Goal: Information Seeking & Learning: Understand process/instructions

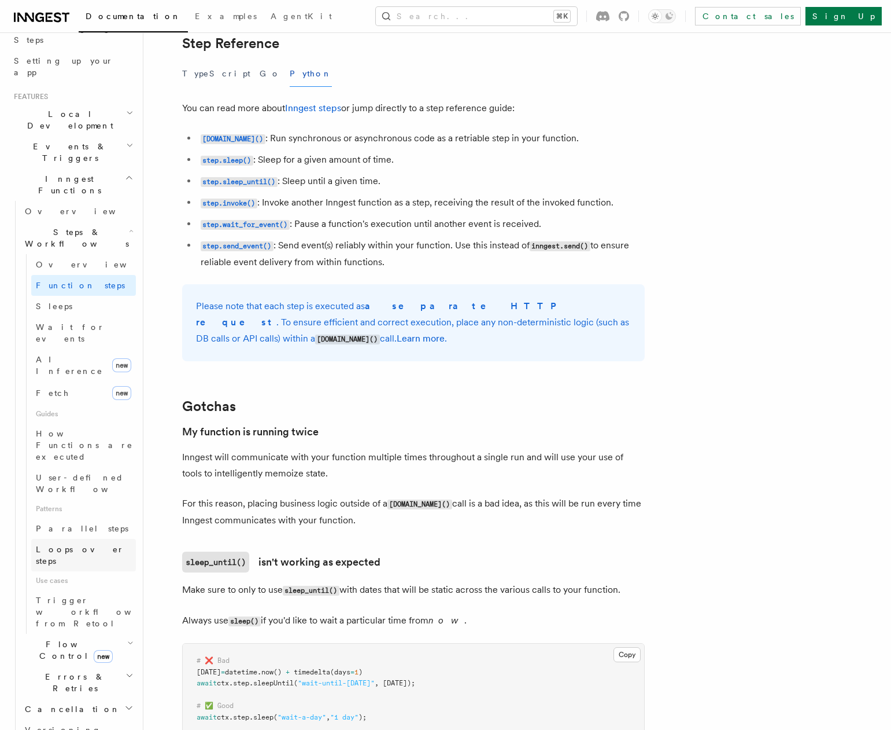
scroll to position [202, 0]
click at [110, 633] on h2 "Flow Control new" at bounding box center [78, 649] width 116 height 32
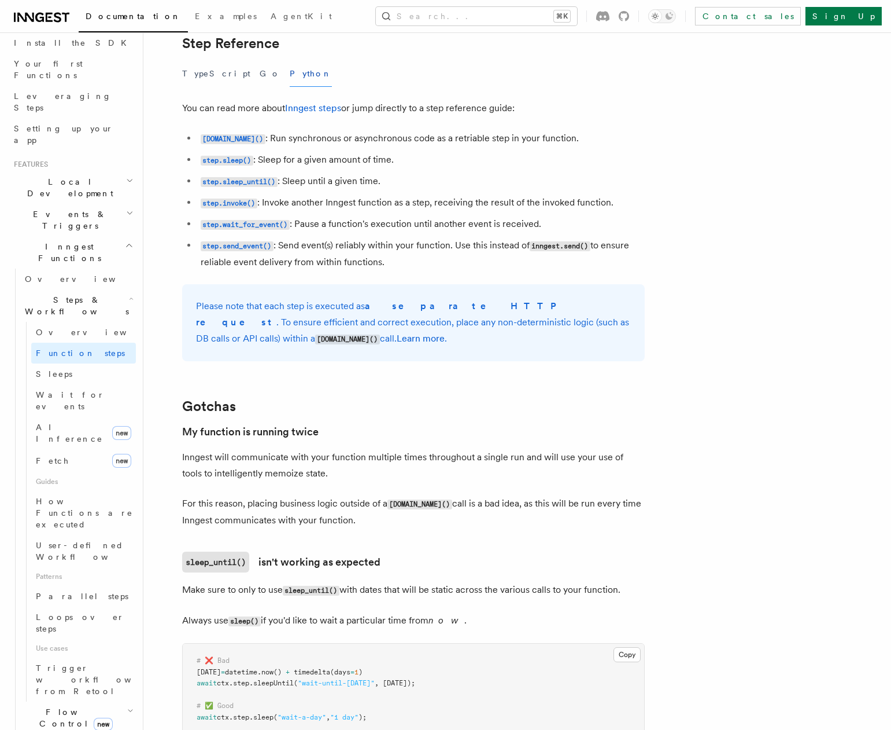
scroll to position [120, 0]
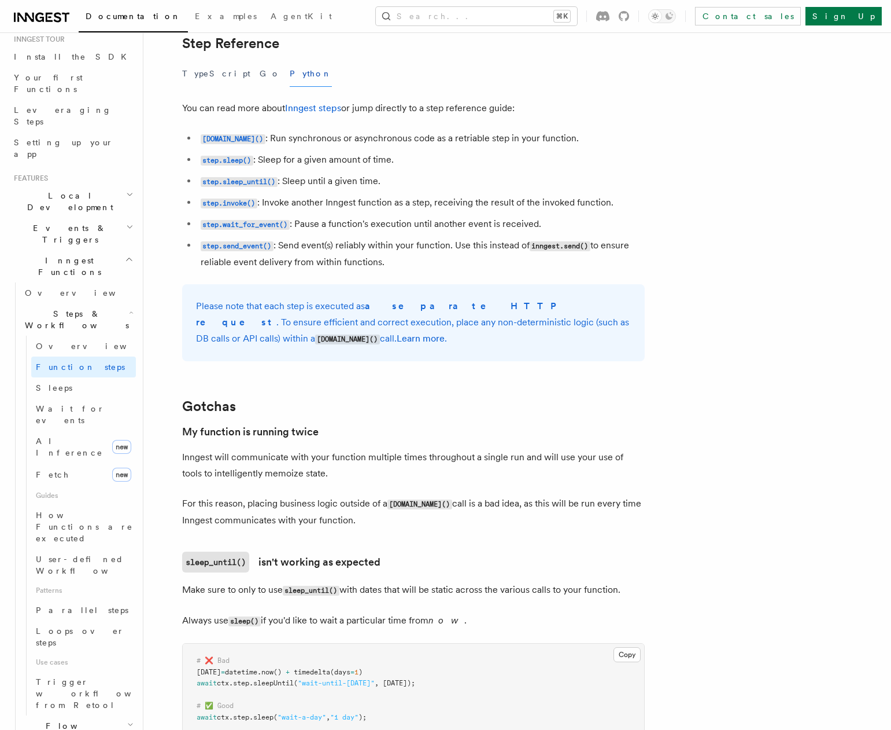
click at [73, 308] on span "Steps & Workflows" at bounding box center [74, 319] width 109 height 23
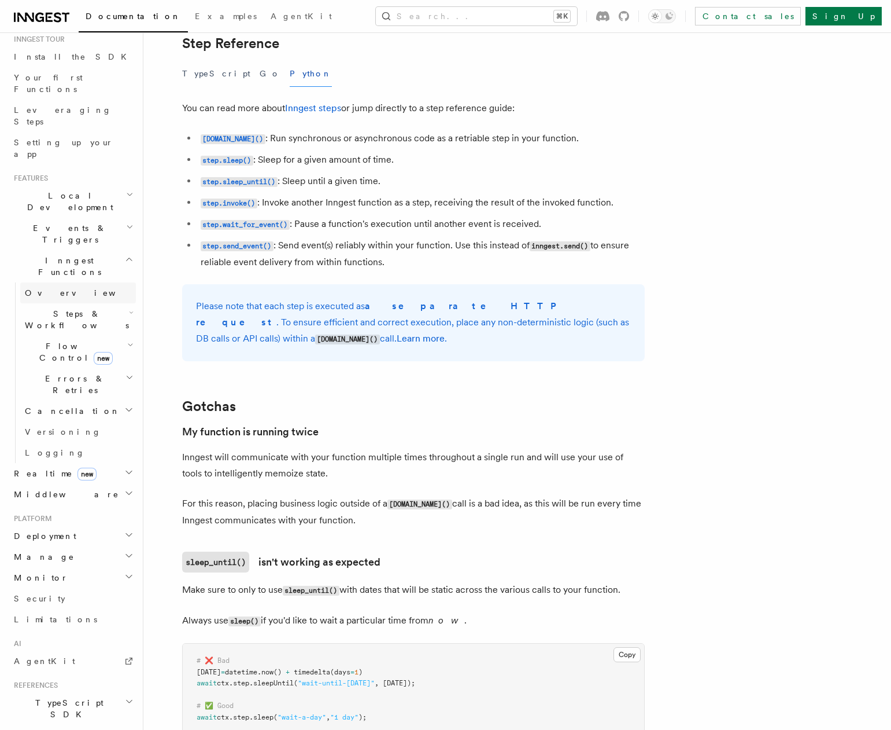
click at [64, 282] on link "Overview" at bounding box center [78, 292] width 116 height 21
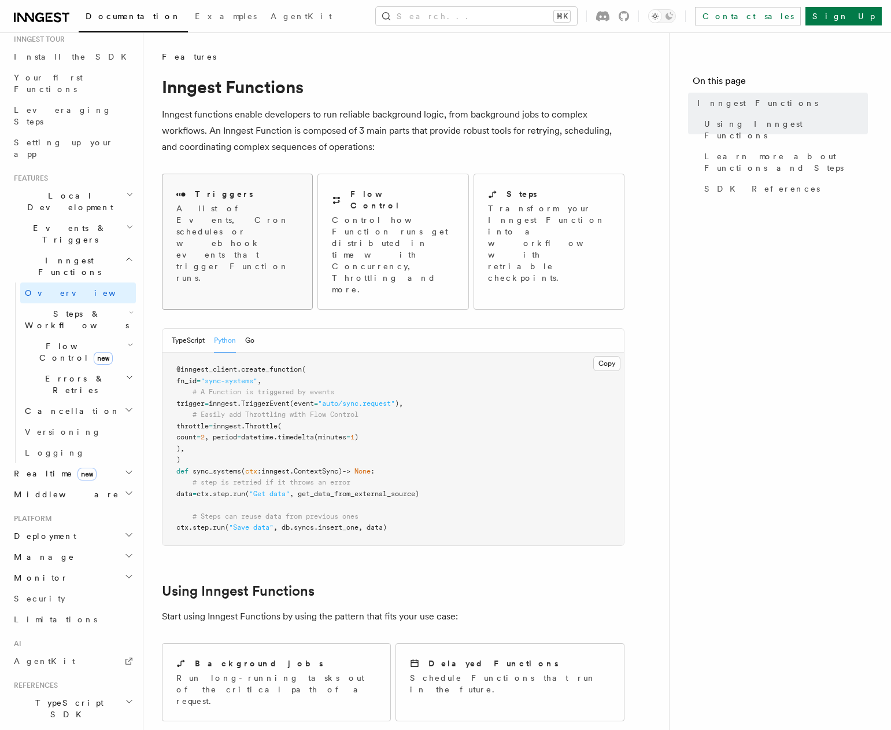
click at [187, 212] on p "A list of Events, Cron schedules or webhook events that trigger Function runs." at bounding box center [237, 242] width 122 height 81
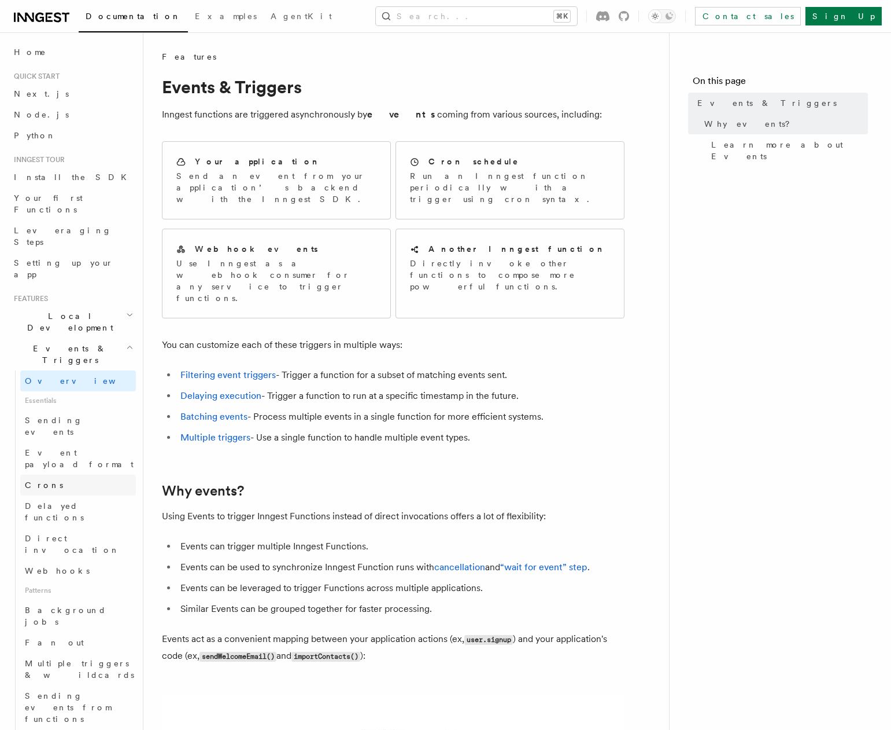
click at [75, 474] on link "Crons" at bounding box center [78, 484] width 116 height 21
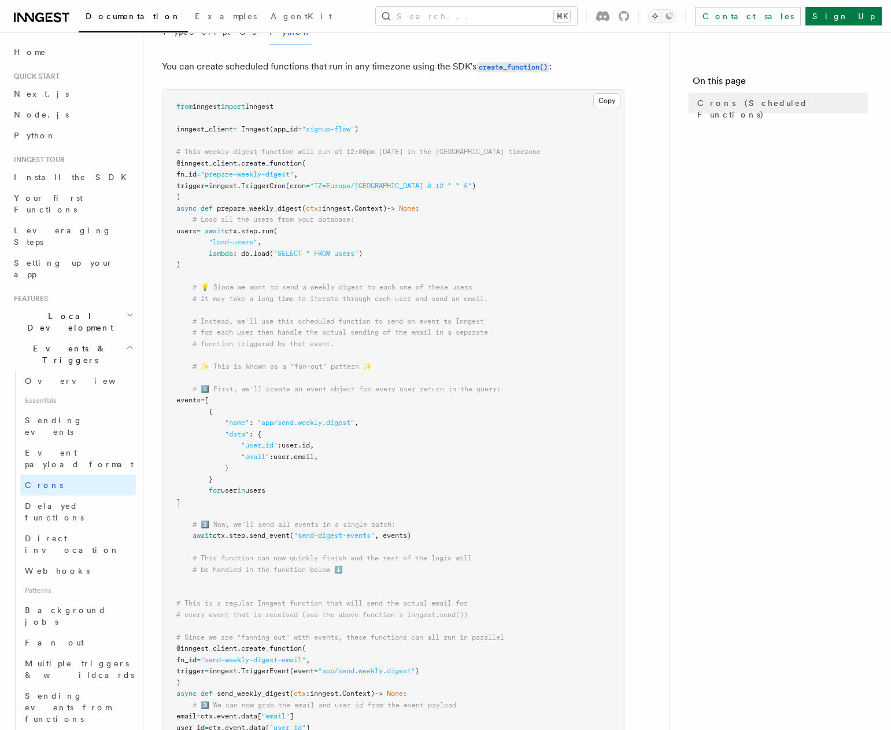
scroll to position [136, 0]
click at [261, 173] on span ""prepare-weekly-digest"" at bounding box center [247, 172] width 93 height 8
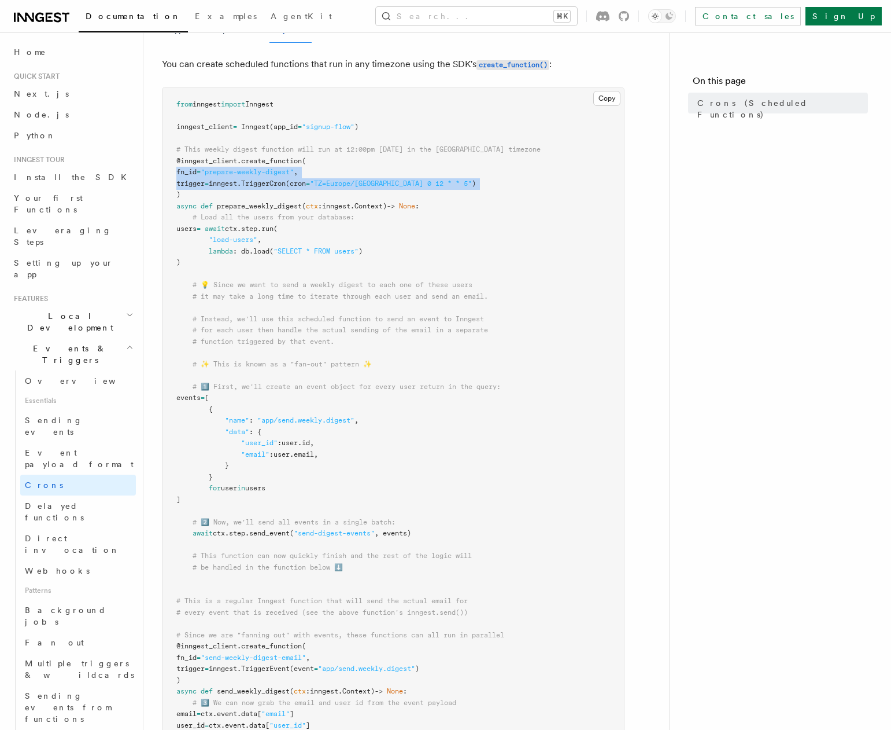
drag, startPoint x: 261, startPoint y: 173, endPoint x: 266, endPoint y: 191, distance: 19.0
click at [266, 191] on pre "from inngest import Inngest inngest_client = Inngest (app_id = "signup-flow" ) …" at bounding box center [394, 448] width 462 height 723
drag, startPoint x: 266, startPoint y: 191, endPoint x: 238, endPoint y: 156, distance: 44.1
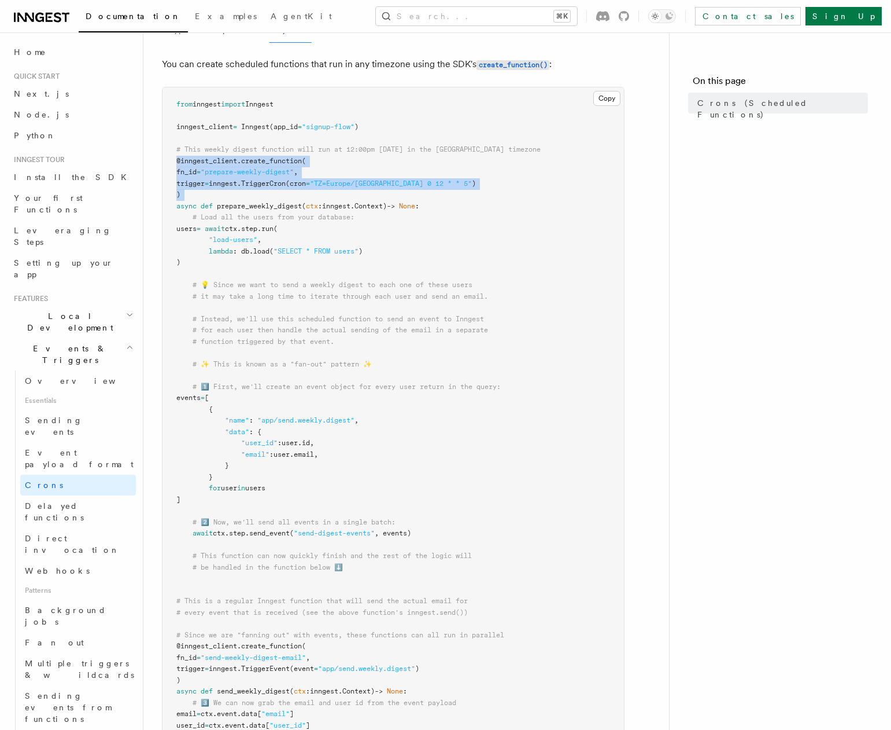
click at [238, 156] on pre "from inngest import Inngest inngest_client = Inngest (app_id = "signup-flow" ) …" at bounding box center [394, 448] width 462 height 723
drag, startPoint x: 238, startPoint y: 156, endPoint x: 244, endPoint y: 199, distance: 43.1
click at [243, 198] on pre "from inngest import Inngest inngest_client = Inngest (app_id = "signup-flow" ) …" at bounding box center [394, 448] width 462 height 723
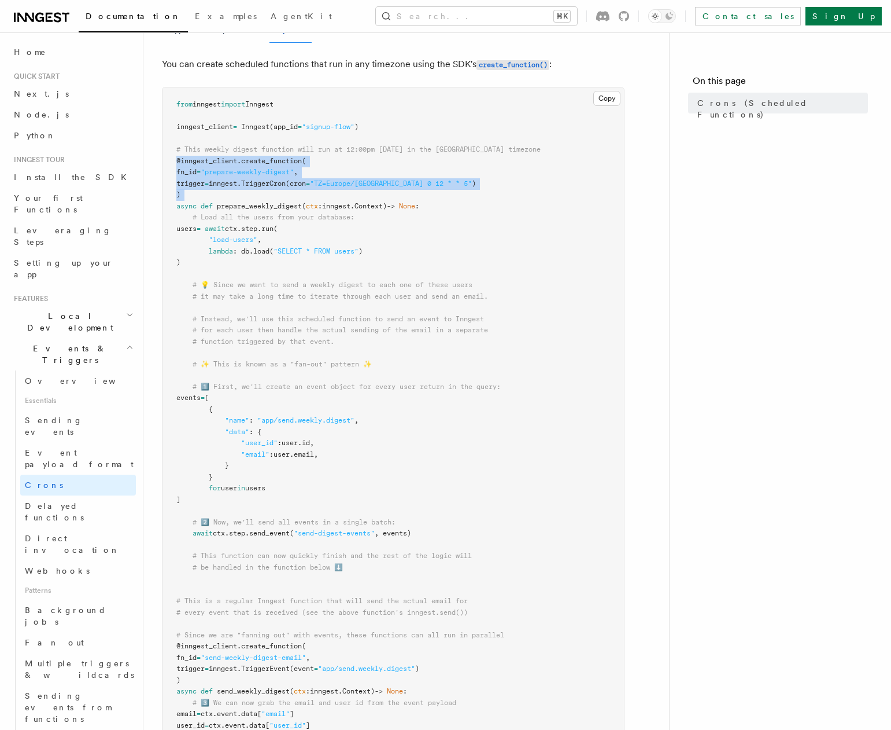
click at [244, 199] on pre "from inngest import Inngest inngest_client = Inngest (app_id = "signup-flow" ) …" at bounding box center [394, 448] width 462 height 723
drag, startPoint x: 244, startPoint y: 199, endPoint x: 201, endPoint y: 151, distance: 63.9
click at [201, 151] on pre "from inngest import Inngest inngest_client = Inngest (app_id = "signup-flow" ) …" at bounding box center [394, 448] width 462 height 723
click at [201, 151] on span "# This weekly digest function will run at 12:00pm on Friday in the Paris timezo…" at bounding box center [358, 149] width 364 height 8
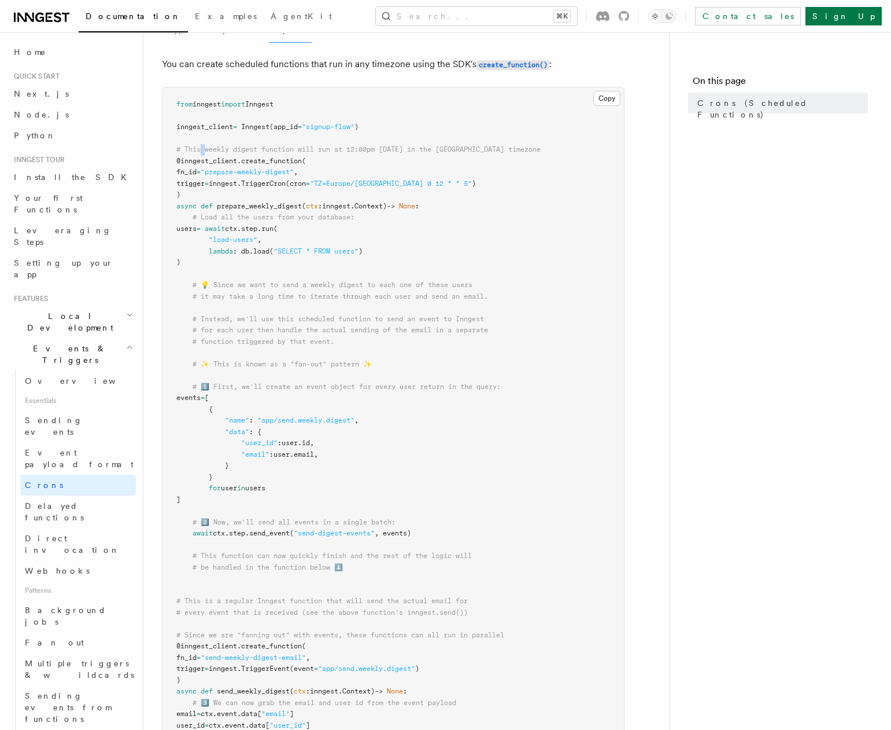
click at [201, 151] on span "# This weekly digest function will run at 12:00pm on Friday in the Paris timezo…" at bounding box center [358, 149] width 364 height 8
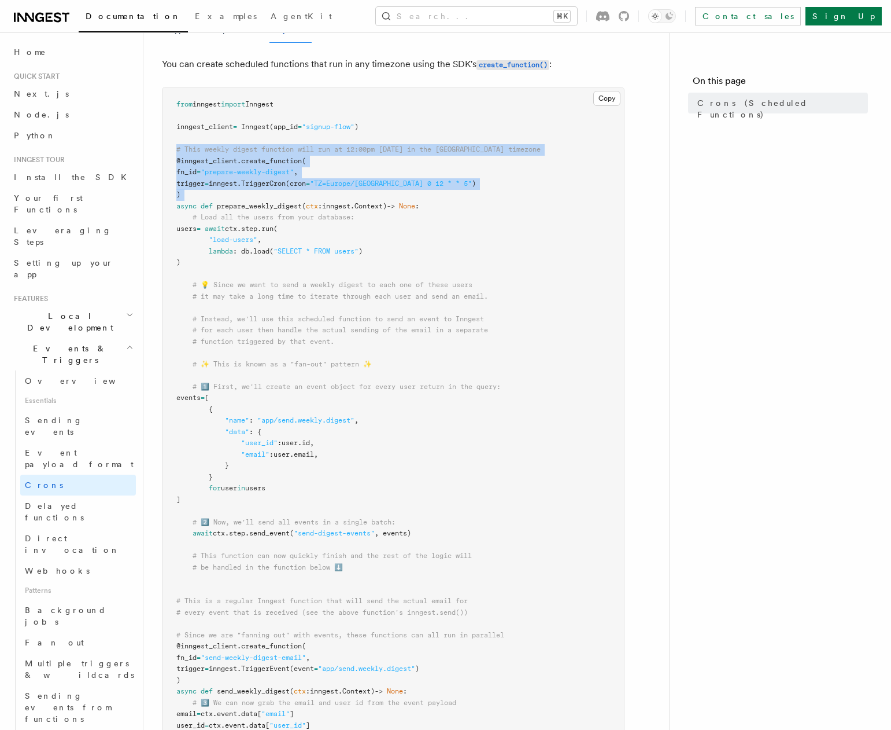
drag, startPoint x: 201, startPoint y: 151, endPoint x: 214, endPoint y: 197, distance: 47.4
click at [214, 197] on pre "from inngest import Inngest inngest_client = Inngest (app_id = "signup-flow" ) …" at bounding box center [394, 448] width 462 height 723
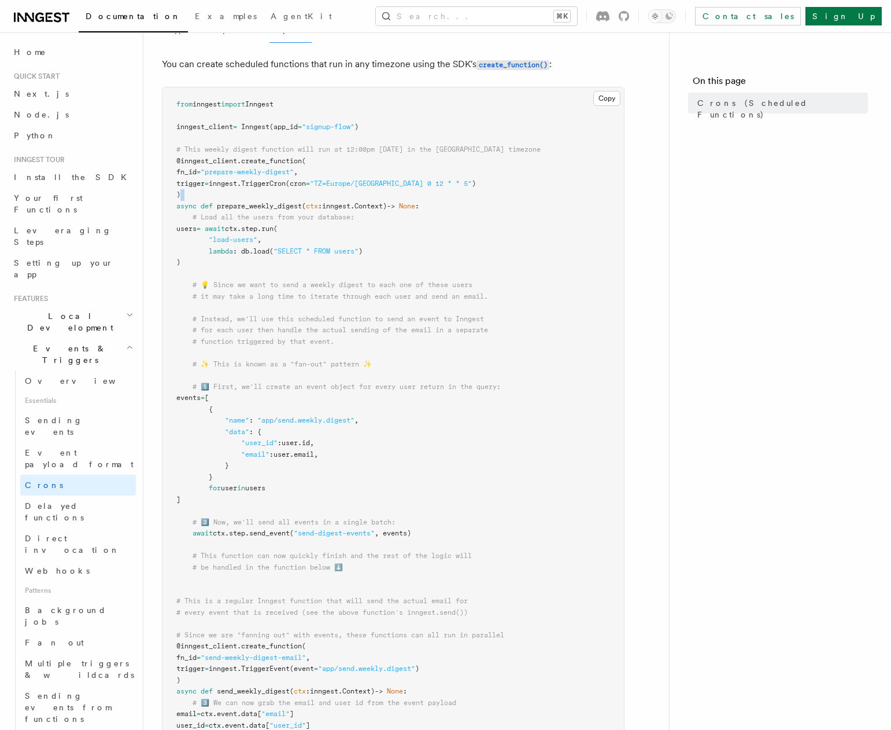
click at [214, 197] on pre "from inngest import Inngest inngest_client = Inngest (app_id = "signup-flow" ) …" at bounding box center [394, 448] width 462 height 723
drag, startPoint x: 214, startPoint y: 197, endPoint x: 179, endPoint y: 143, distance: 64.0
click at [180, 144] on pre "from inngest import Inngest inngest_client = Inngest (app_id = "signup-flow" ) …" at bounding box center [394, 448] width 462 height 723
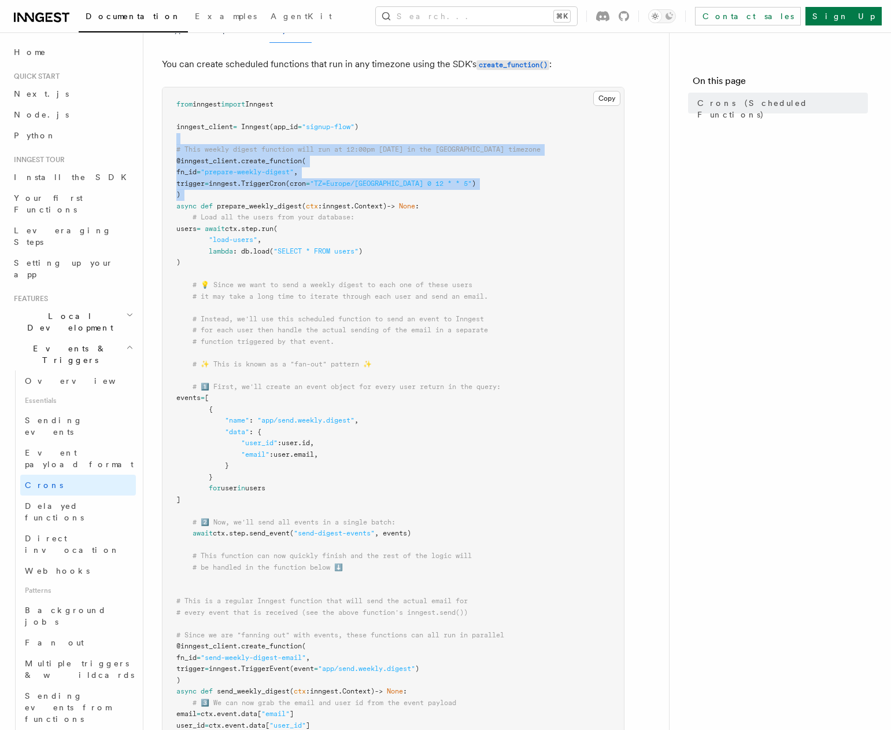
click at [179, 143] on pre "from inngest import Inngest inngest_client = Inngest (app_id = "signup-flow" ) …" at bounding box center [394, 448] width 462 height 723
drag, startPoint x: 180, startPoint y: 146, endPoint x: 197, endPoint y: 195, distance: 52.1
click at [197, 194] on pre "from inngest import Inngest inngest_client = Inngest (app_id = "signup-flow" ) …" at bounding box center [394, 448] width 462 height 723
click at [197, 195] on pre "from inngest import Inngest inngest_client = Inngest (app_id = "signup-flow" ) …" at bounding box center [394, 448] width 462 height 723
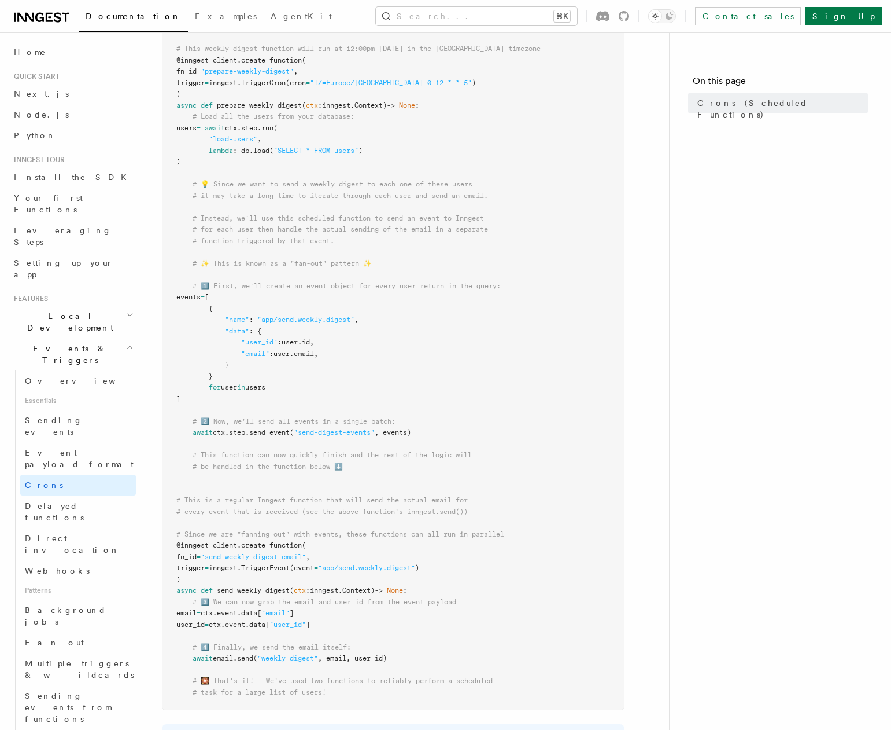
scroll to position [166, 0]
